Goal: Information Seeking & Learning: Learn about a topic

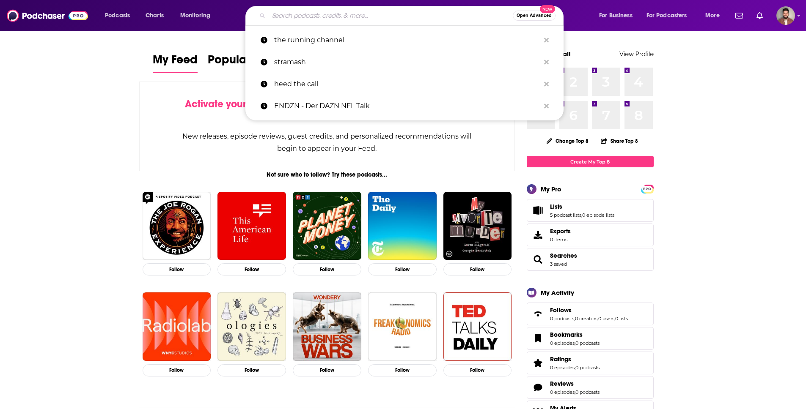
click at [339, 20] on input "Search podcasts, credits, & more..." at bounding box center [391, 16] width 244 height 14
click at [321, 42] on p "the running channel" at bounding box center [407, 40] width 266 height 22
type input "the running channel"
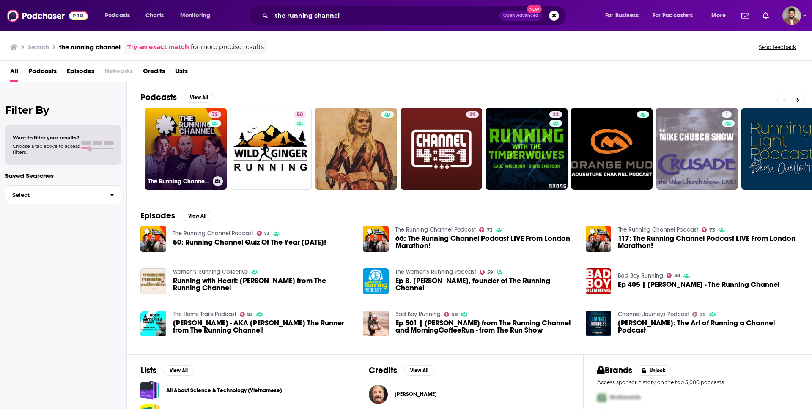
click at [178, 149] on link "73 The Running Channel Podcast" at bounding box center [186, 149] width 82 height 82
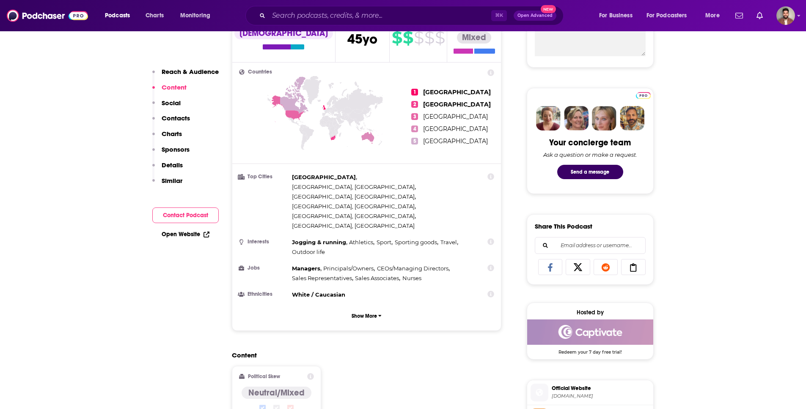
scroll to position [197, 0]
